Goal: Find specific fact: Find specific fact

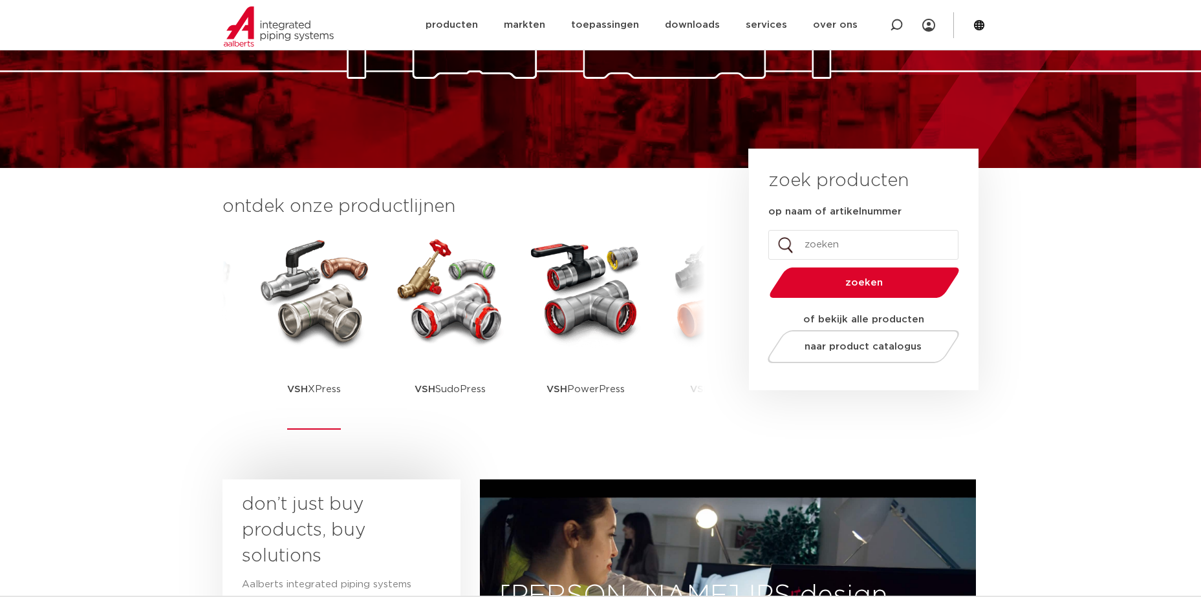
click at [310, 311] on img at bounding box center [314, 291] width 116 height 116
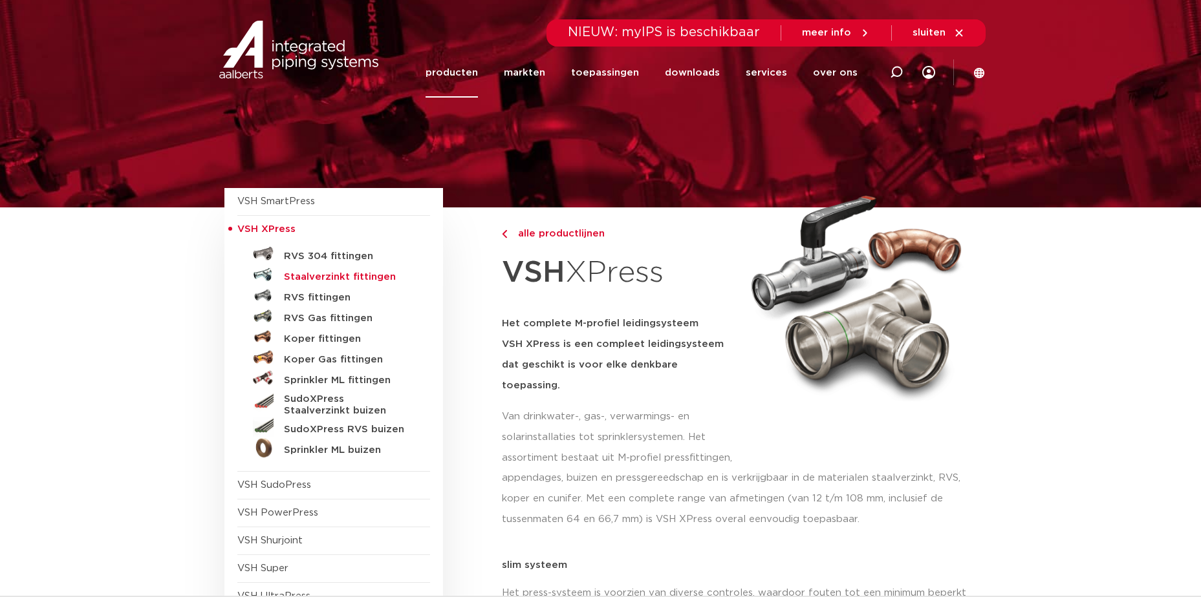
click at [302, 276] on h5 "Staalverzinkt fittingen" at bounding box center [348, 278] width 128 height 12
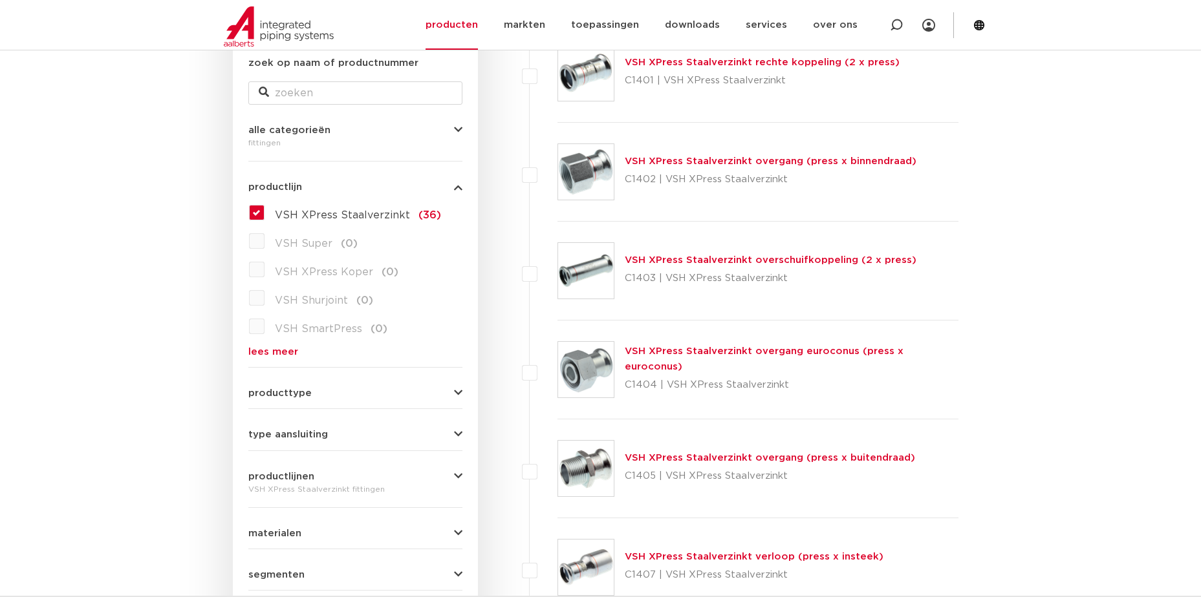
scroll to position [259, 0]
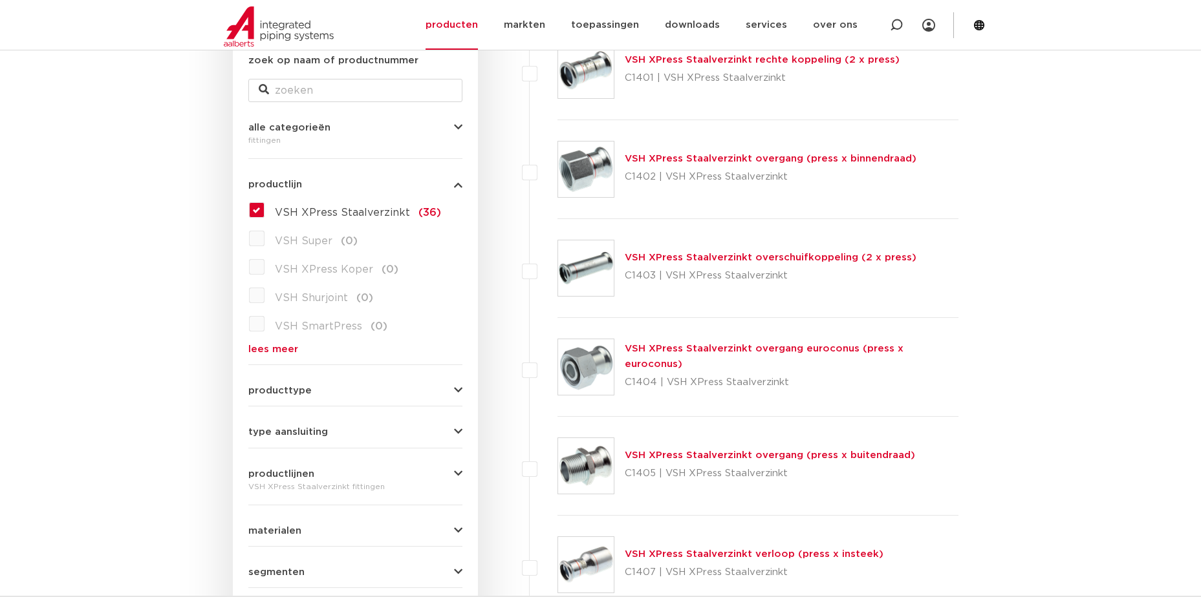
click at [583, 169] on img at bounding box center [586, 170] width 56 height 56
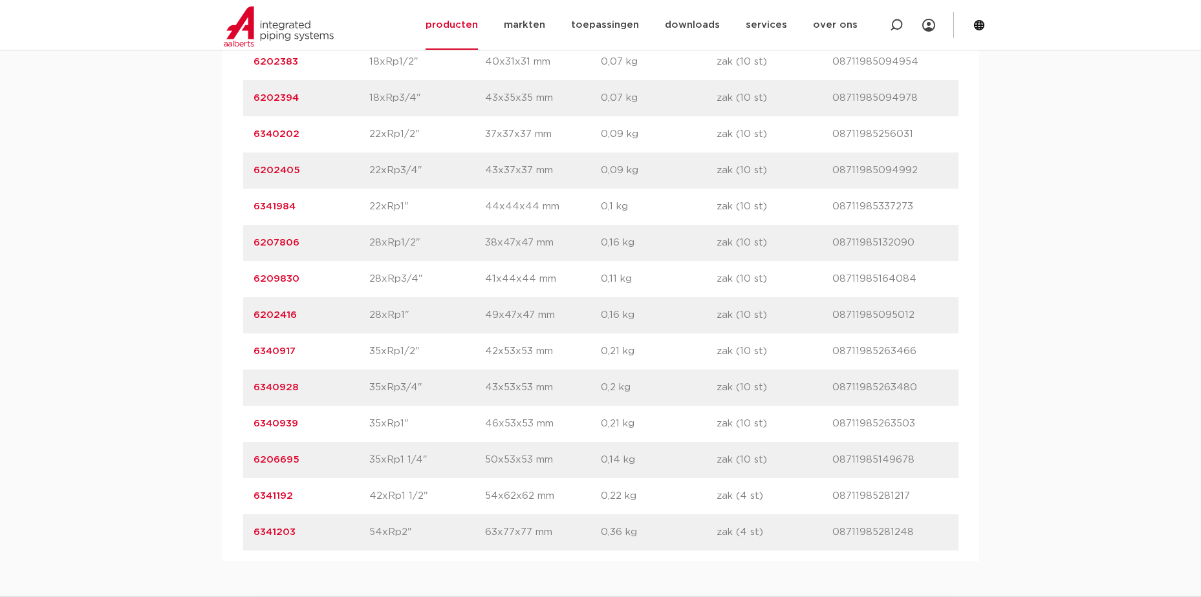
scroll to position [1099, 0]
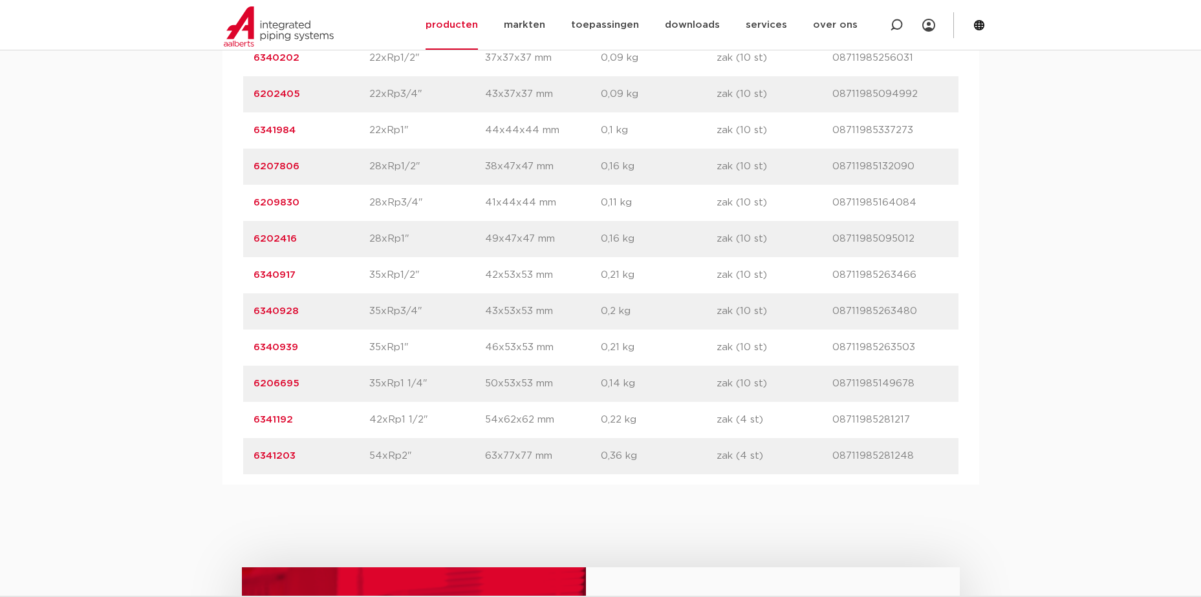
click at [302, 460] on p "6341203" at bounding box center [311, 457] width 116 height 16
click at [294, 457] on link "6341203" at bounding box center [274, 456] width 42 height 10
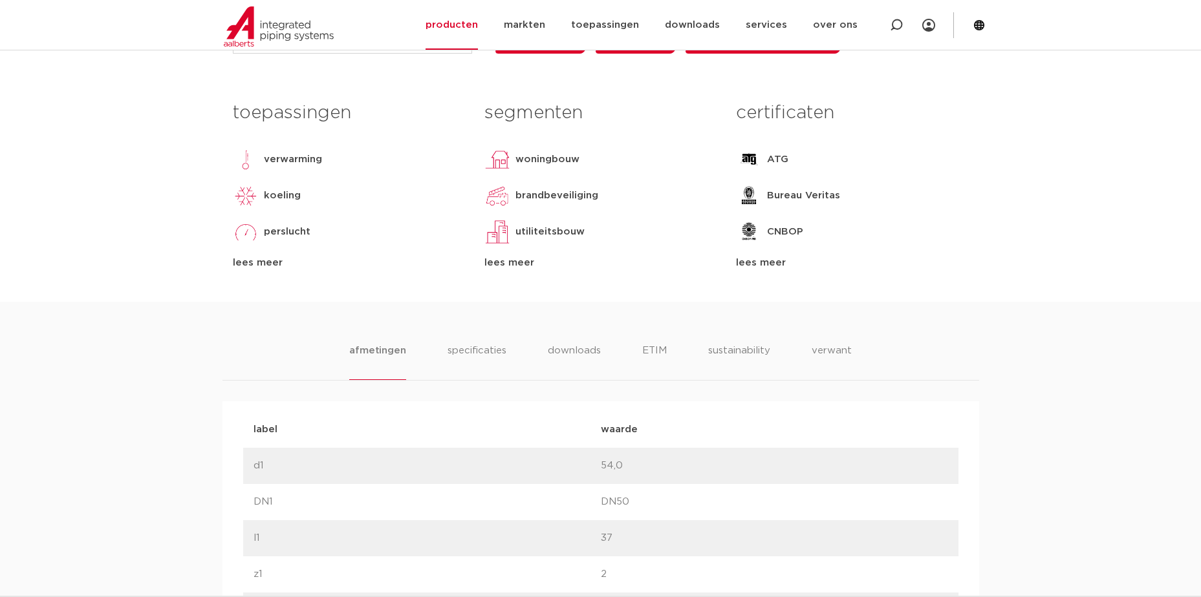
scroll to position [517, 0]
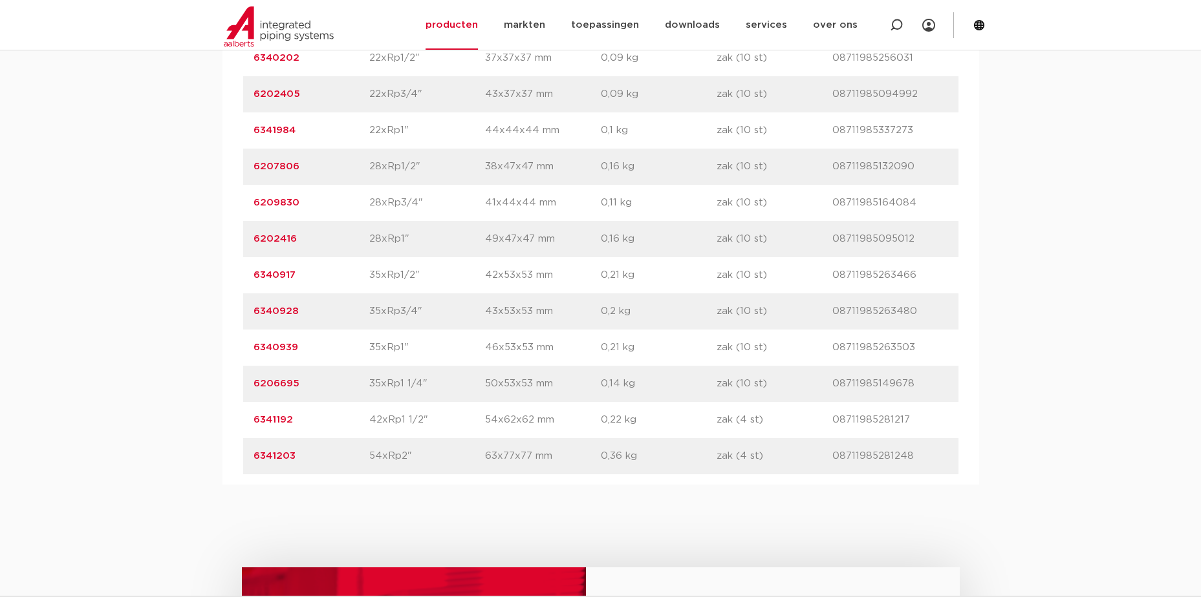
drag, startPoint x: 299, startPoint y: 458, endPoint x: 254, endPoint y: 458, distance: 44.6
click at [254, 458] on p "6341203" at bounding box center [311, 457] width 116 height 16
drag, startPoint x: 254, startPoint y: 458, endPoint x: 261, endPoint y: 459, distance: 6.6
copy link "6341203"
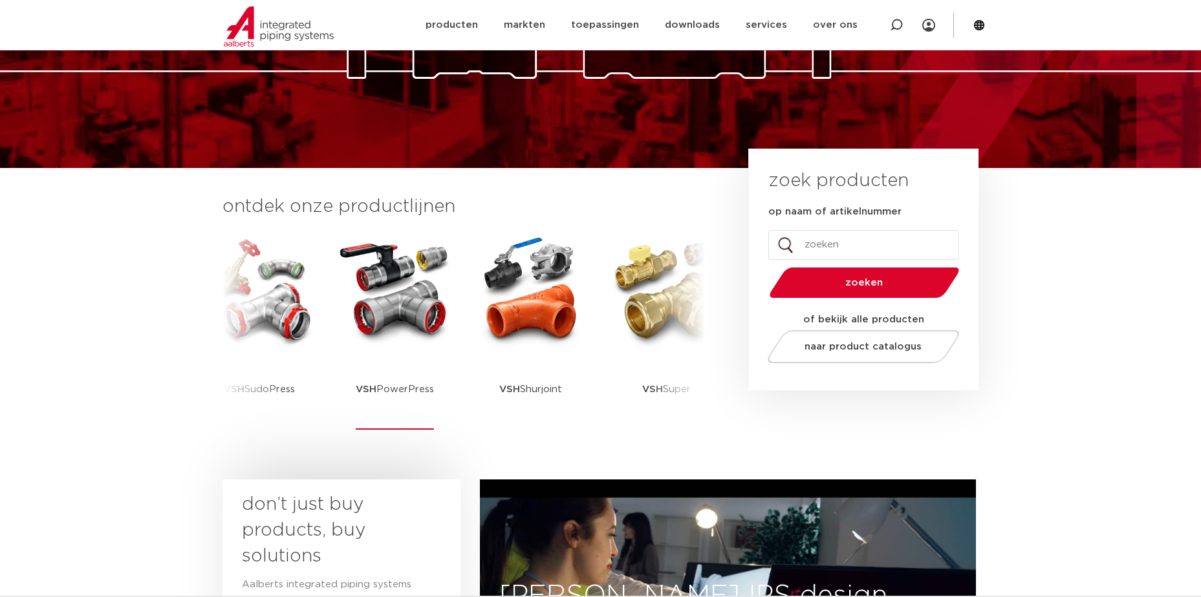
click at [401, 312] on img at bounding box center [395, 291] width 116 height 116
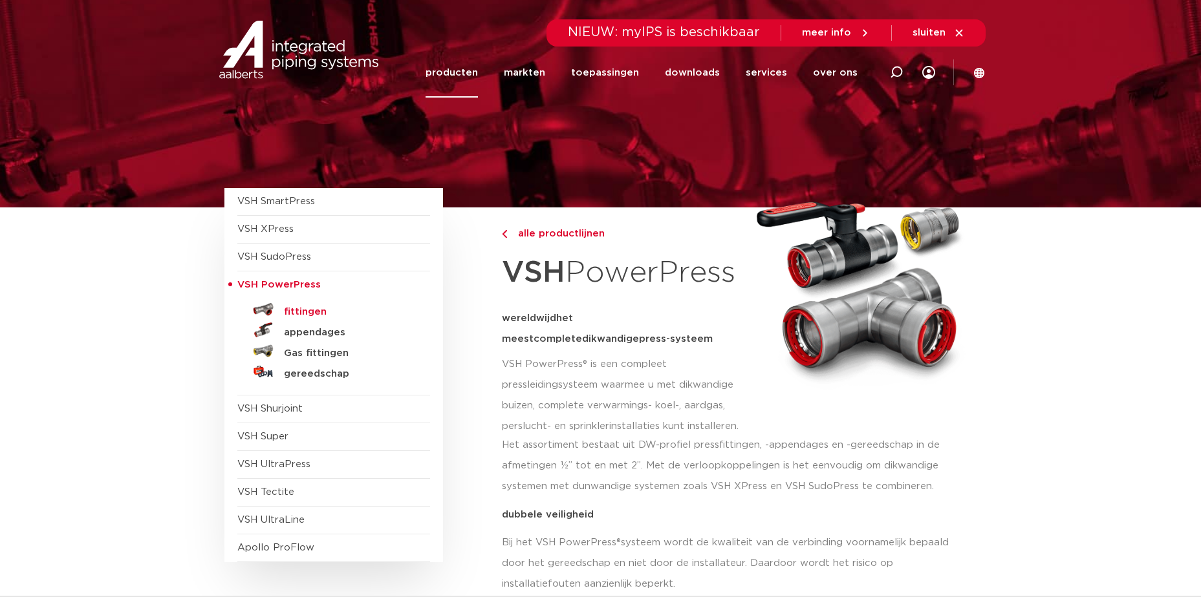
click at [305, 310] on h5 "fittingen" at bounding box center [348, 312] width 128 height 12
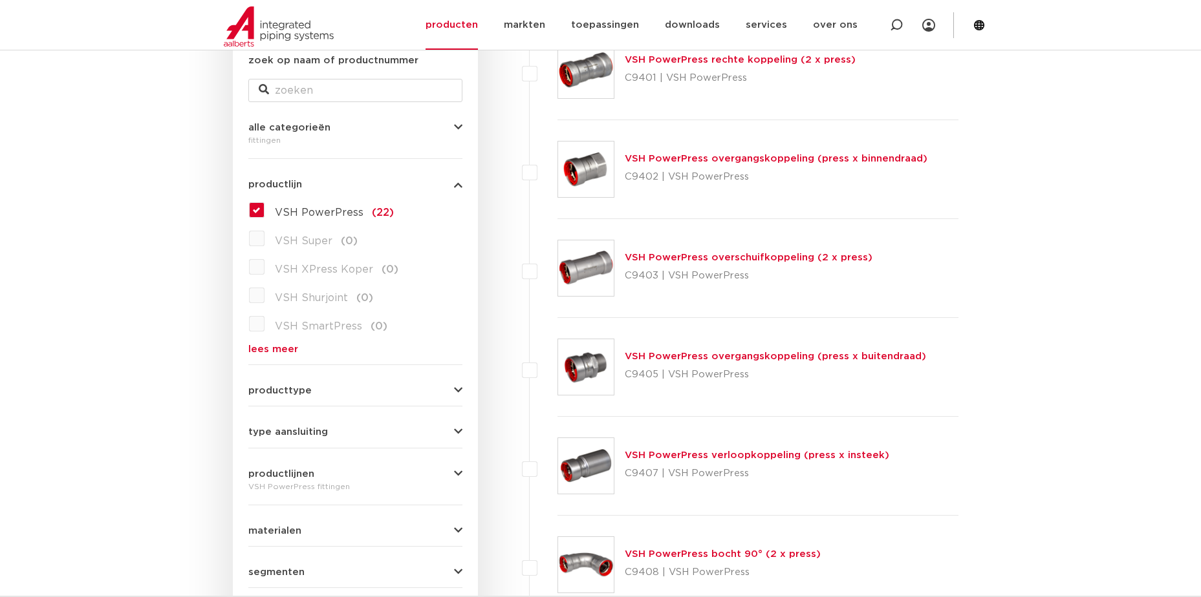
click at [641, 161] on link "VSH PowerPress overgangskoppeling (press x binnendraad)" at bounding box center [776, 159] width 303 height 10
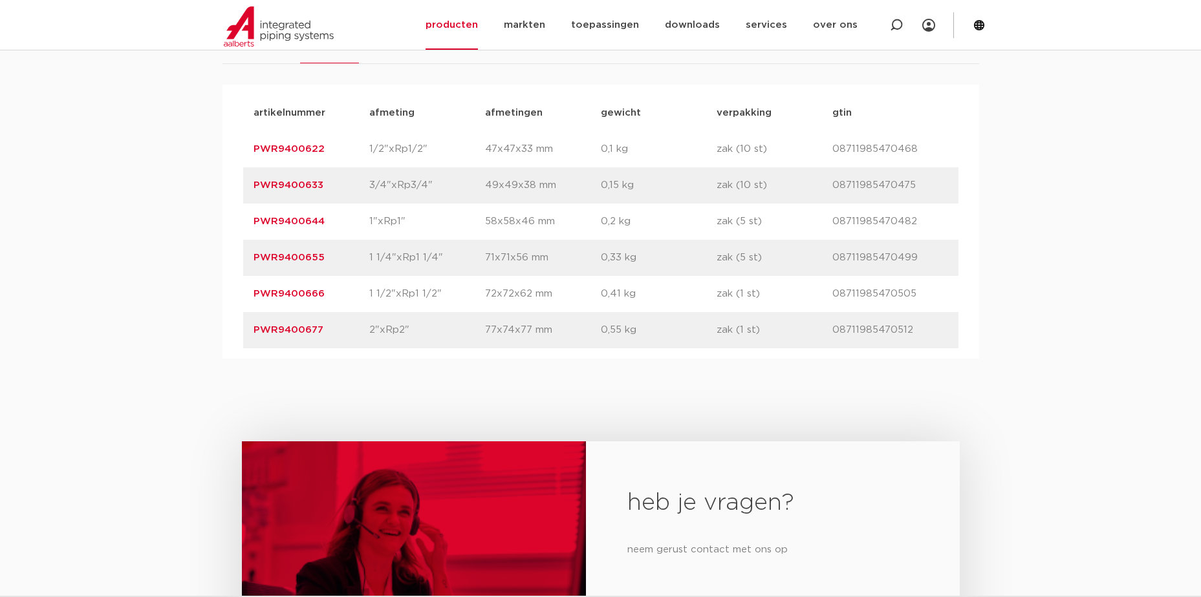
scroll to position [841, 0]
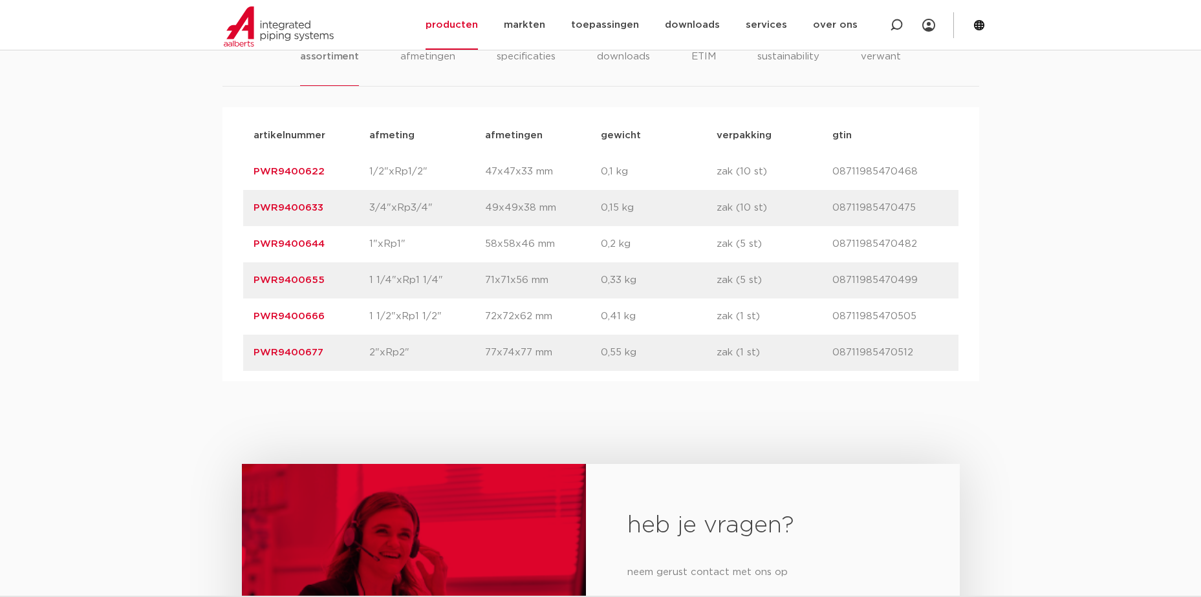
drag, startPoint x: 325, startPoint y: 352, endPoint x: 255, endPoint y: 353, distance: 70.5
click at [255, 353] on p "PWR9400677" at bounding box center [311, 353] width 116 height 16
copy link "PWR9400677"
